Goal: Task Accomplishment & Management: Complete application form

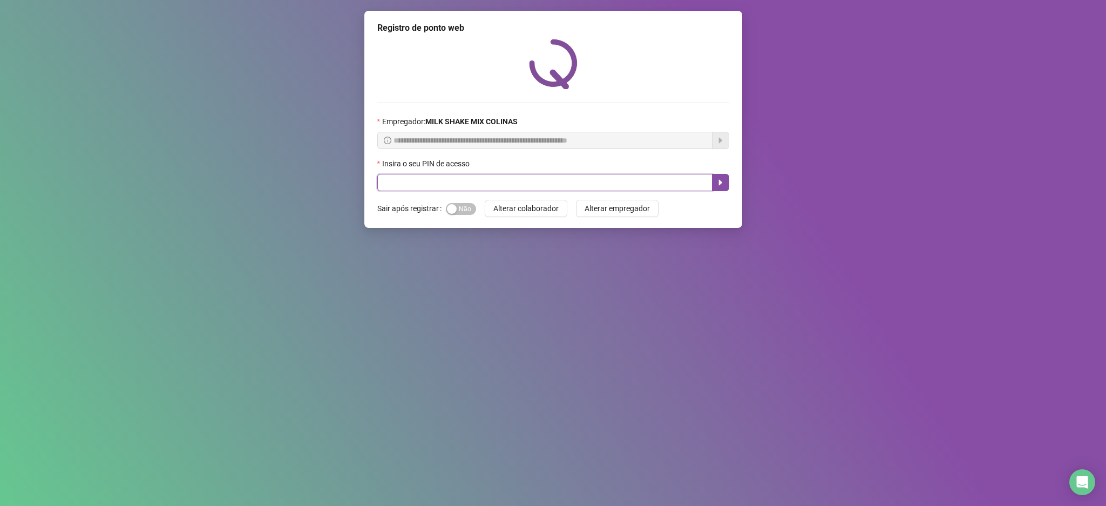
click at [535, 187] on input "text" at bounding box center [544, 182] width 335 height 17
type input "*****"
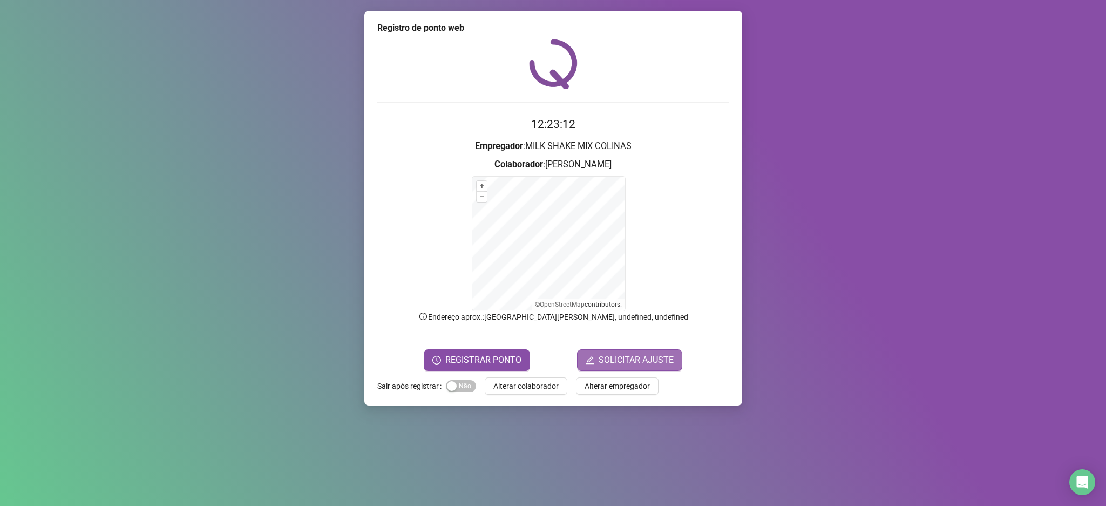
click at [616, 357] on span "SOLICITAR AJUSTE" at bounding box center [635, 359] width 75 height 13
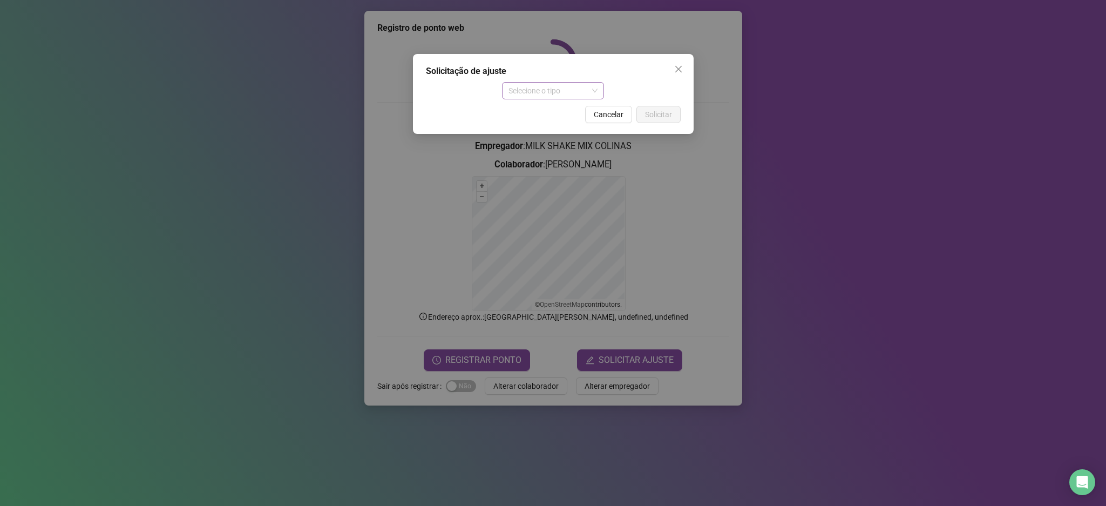
click at [576, 91] on span "Selecione o tipo" at bounding box center [552, 91] width 89 height 16
click at [555, 112] on div "Ajuste manual" at bounding box center [553, 112] width 85 height 12
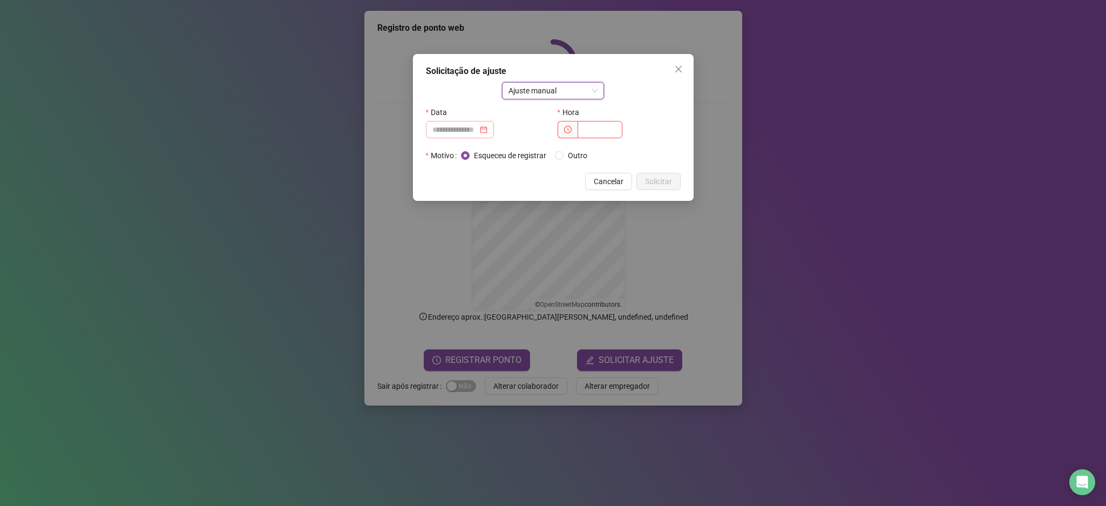
click at [487, 134] on div at bounding box center [459, 130] width 55 height 12
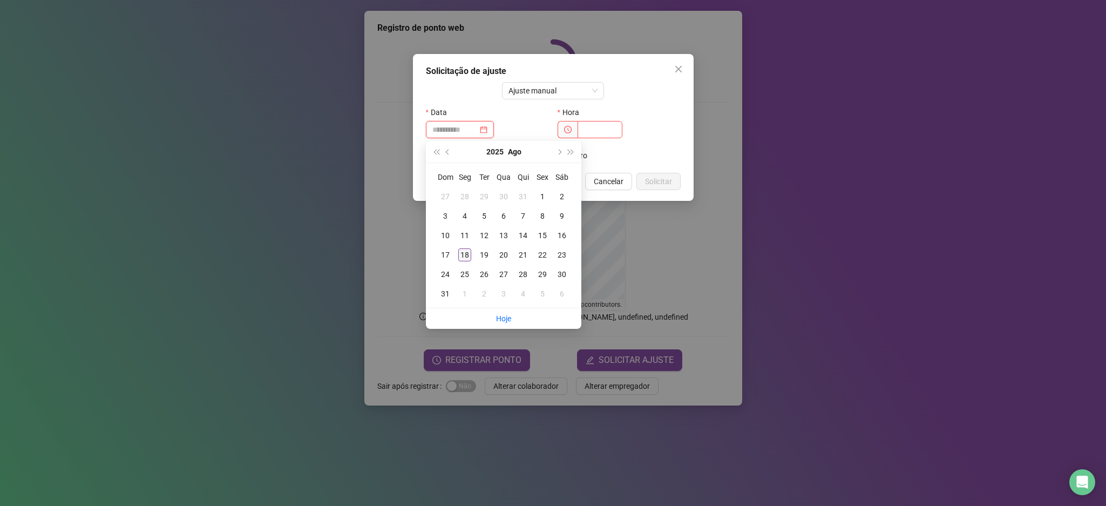
type input "**********"
click at [465, 253] on div "18" at bounding box center [464, 254] width 13 height 13
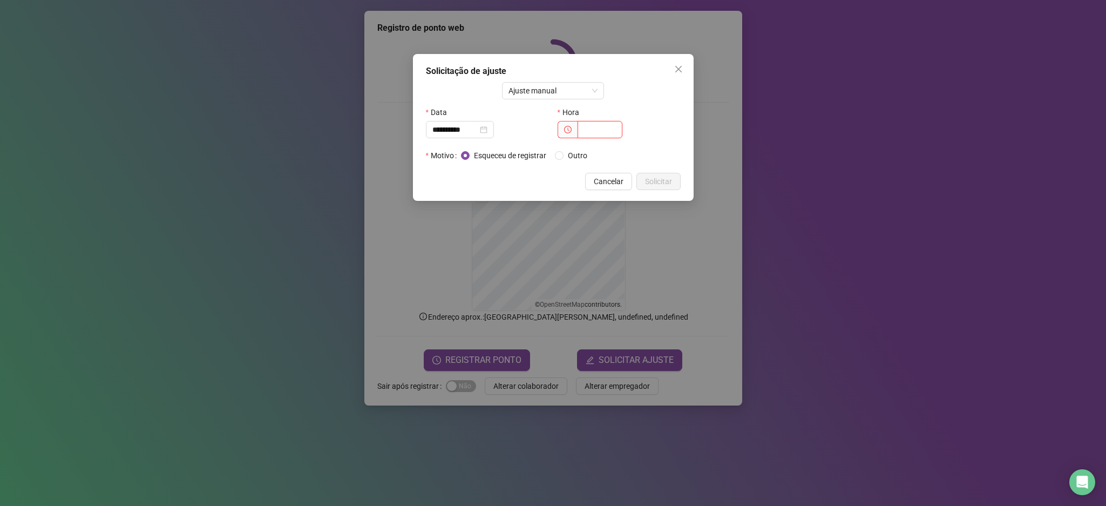
click at [606, 135] on input "text" at bounding box center [599, 129] width 45 height 17
type input "*****"
click at [648, 178] on span "Solicitar" at bounding box center [658, 181] width 27 height 12
click at [637, 176] on button "Solicitar" at bounding box center [652, 181] width 56 height 17
click at [638, 176] on button "Solicitar" at bounding box center [652, 181] width 56 height 17
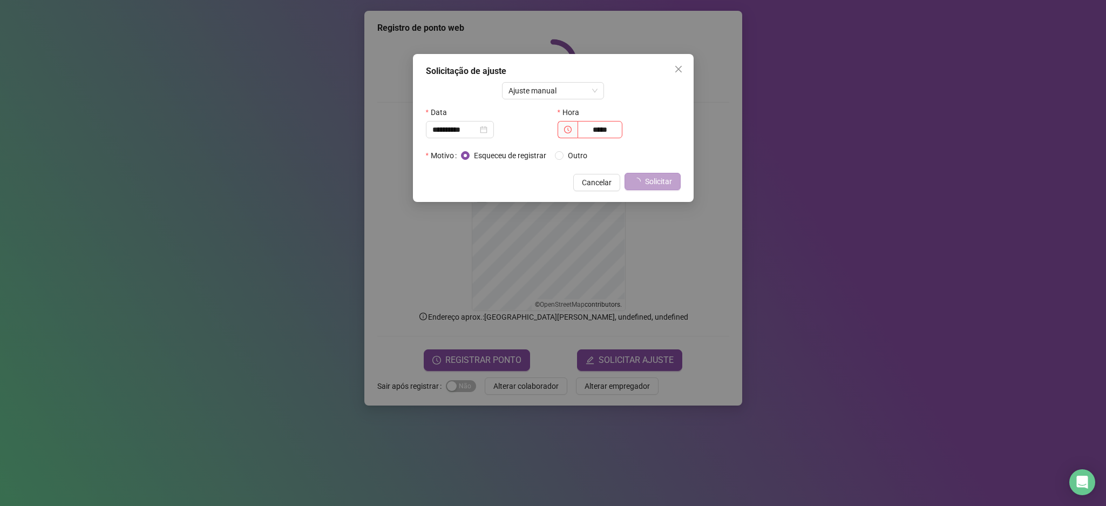
click at [640, 180] on icon "loading" at bounding box center [636, 181] width 8 height 8
click at [677, 66] on icon "close" at bounding box center [678, 69] width 9 height 9
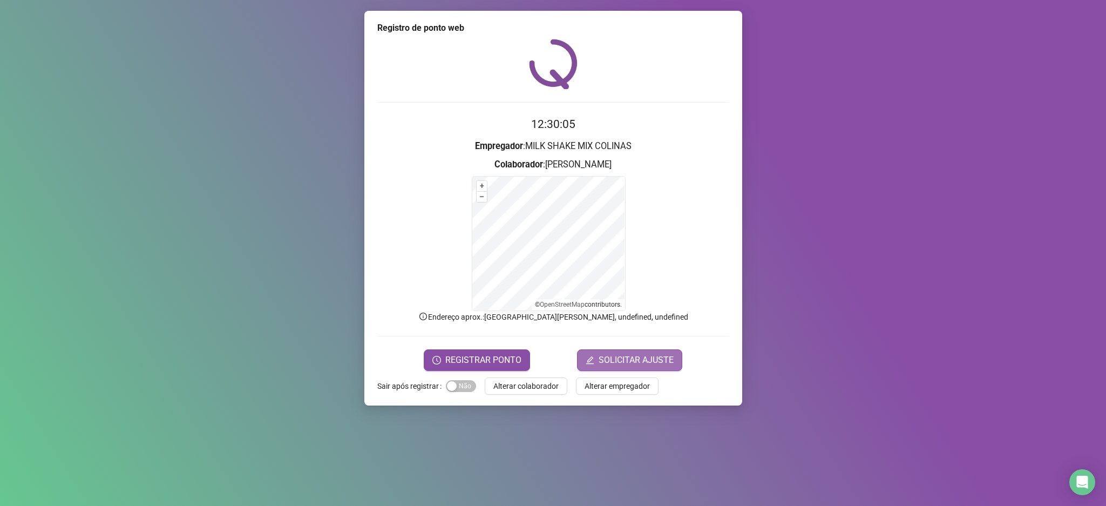
click at [627, 361] on span "SOLICITAR AJUSTE" at bounding box center [635, 359] width 75 height 13
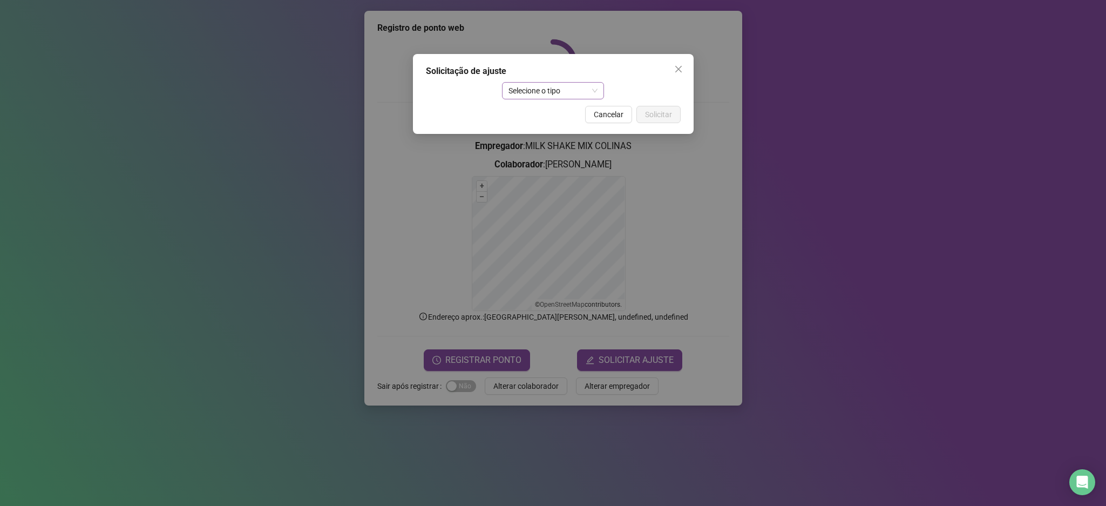
click at [587, 83] on span "Selecione o tipo" at bounding box center [552, 91] width 89 height 16
click at [563, 112] on div "Ajuste manual" at bounding box center [553, 112] width 85 height 12
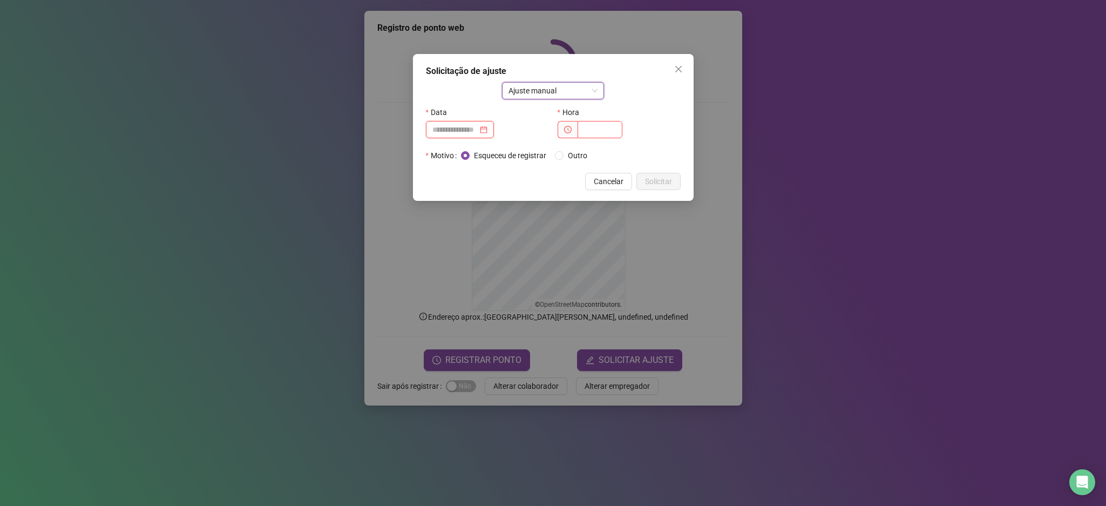
click at [463, 128] on input at bounding box center [454, 130] width 45 height 12
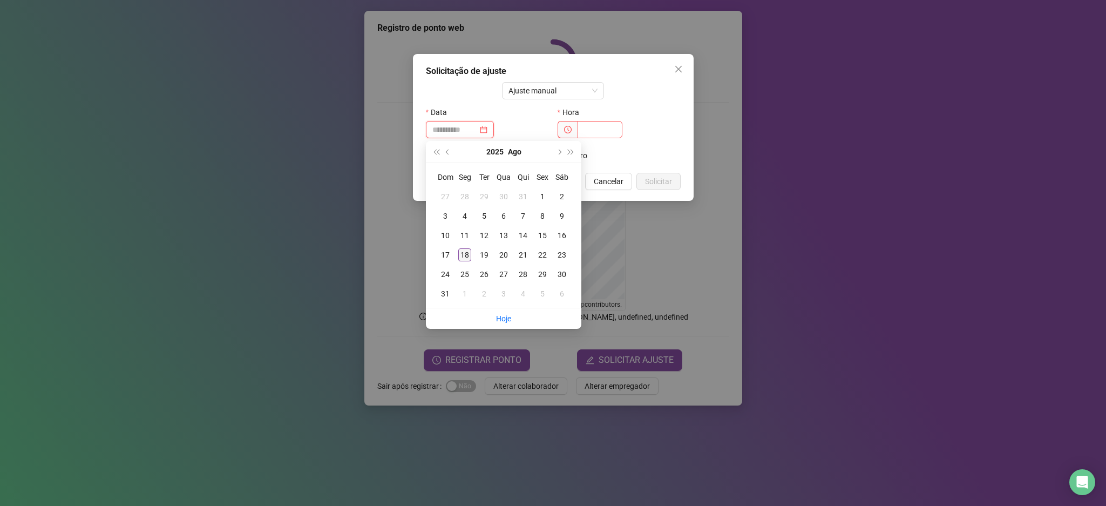
type input "**********"
click at [465, 253] on div "18" at bounding box center [464, 254] width 13 height 13
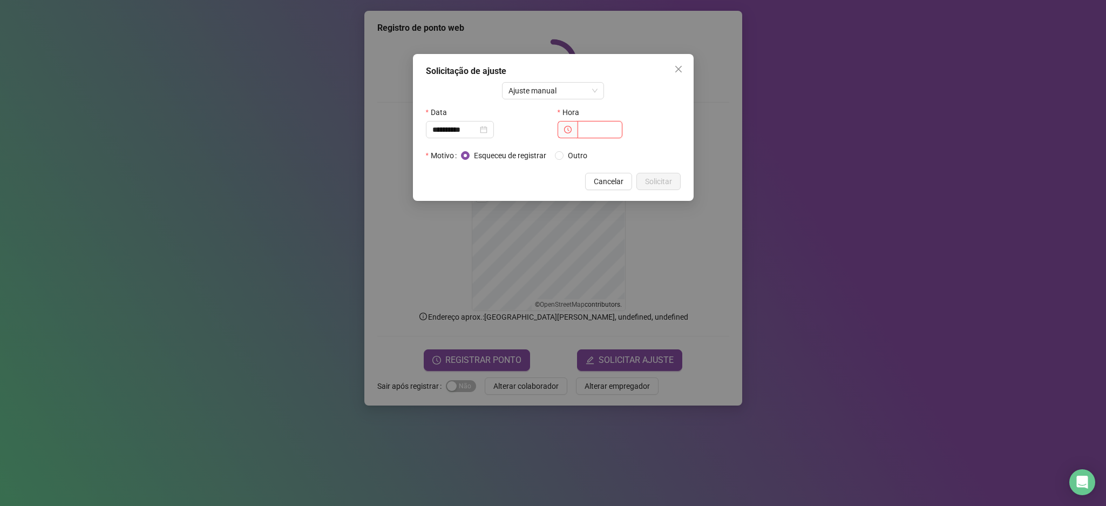
click at [588, 130] on input "text" at bounding box center [599, 129] width 45 height 17
type input "*****"
click at [653, 182] on span "Solicitar" at bounding box center [658, 181] width 27 height 12
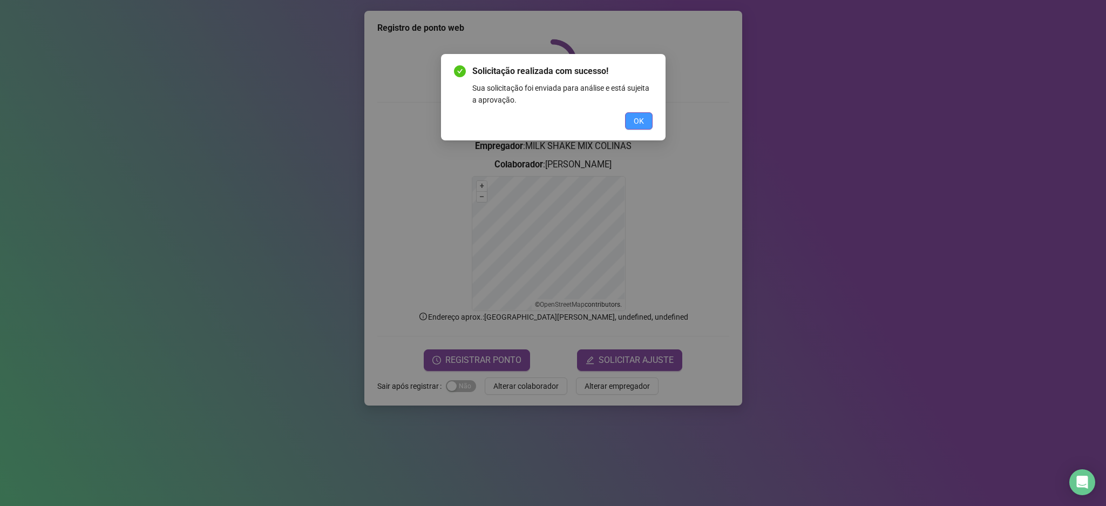
click at [634, 117] on span "OK" at bounding box center [639, 121] width 10 height 12
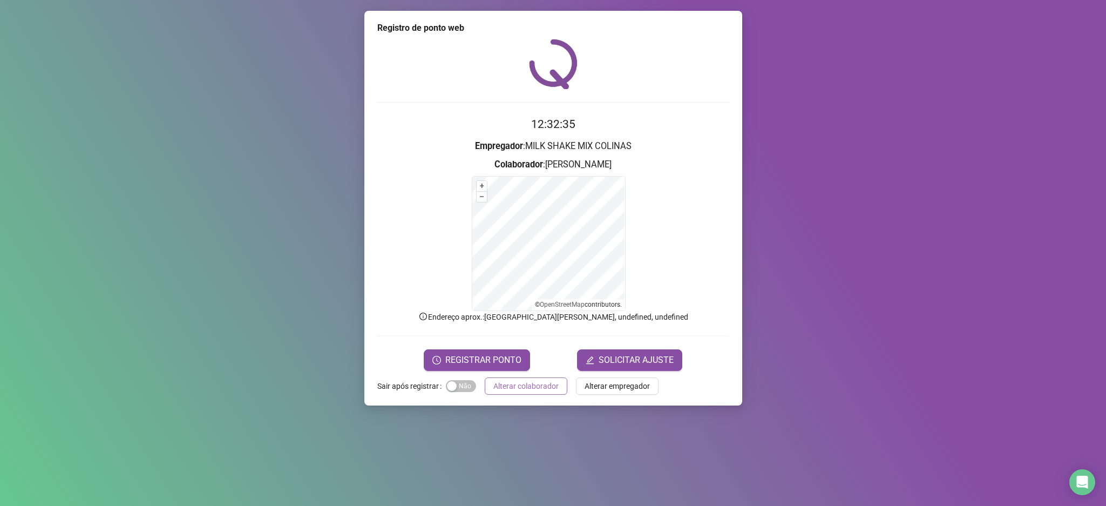
click at [505, 385] on span "Alterar colaborador" at bounding box center [525, 386] width 65 height 12
